Goal: Task Accomplishment & Management: Manage account settings

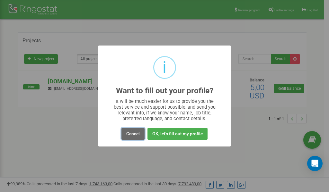
click at [132, 134] on button "Cancel" at bounding box center [132, 134] width 23 height 12
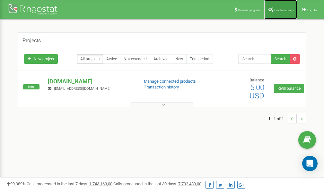
click at [281, 9] on span "Profile settings" at bounding box center [284, 10] width 20 height 4
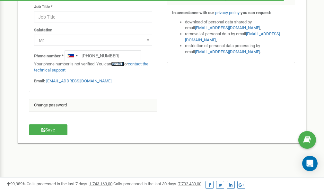
click at [121, 64] on link "verify it" at bounding box center [117, 64] width 13 height 5
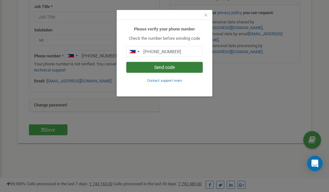
click at [177, 67] on button "Send code" at bounding box center [164, 67] width 76 height 11
